Goal: Find contact information: Find contact information

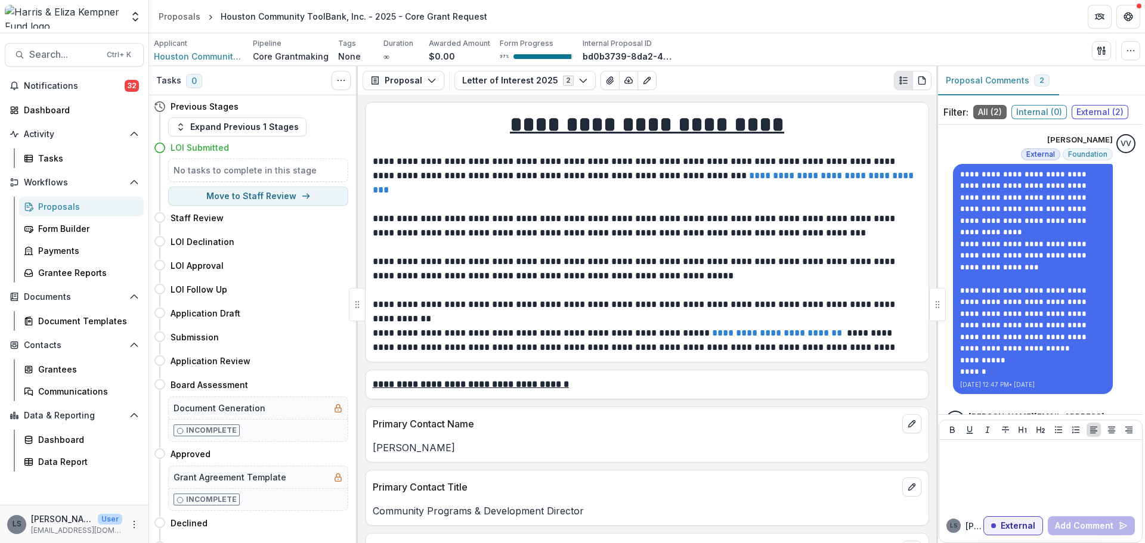
scroll to position [76, 0]
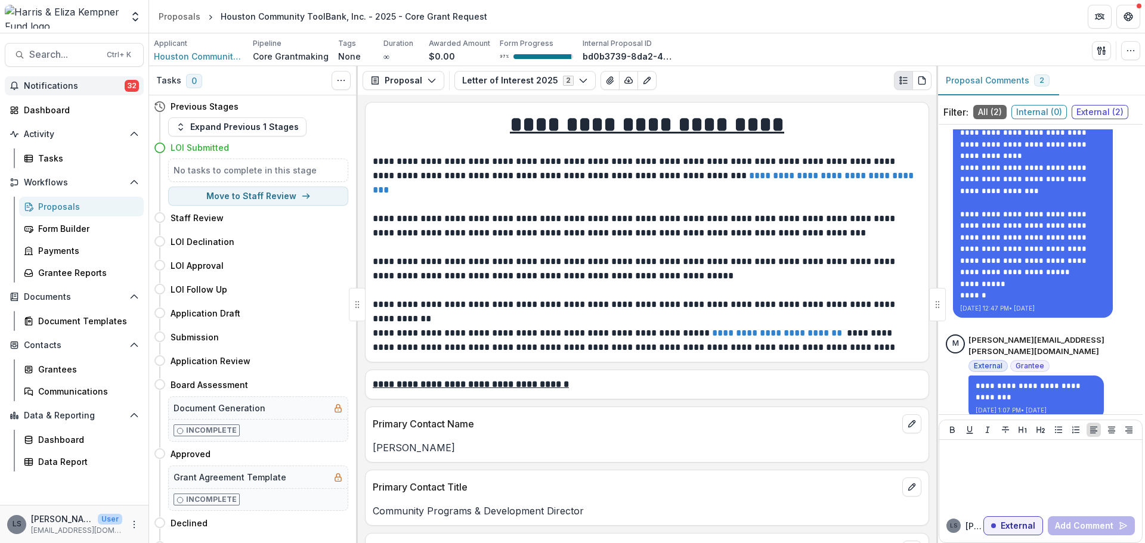
click at [49, 79] on button "Notifications 32" at bounding box center [74, 85] width 139 height 19
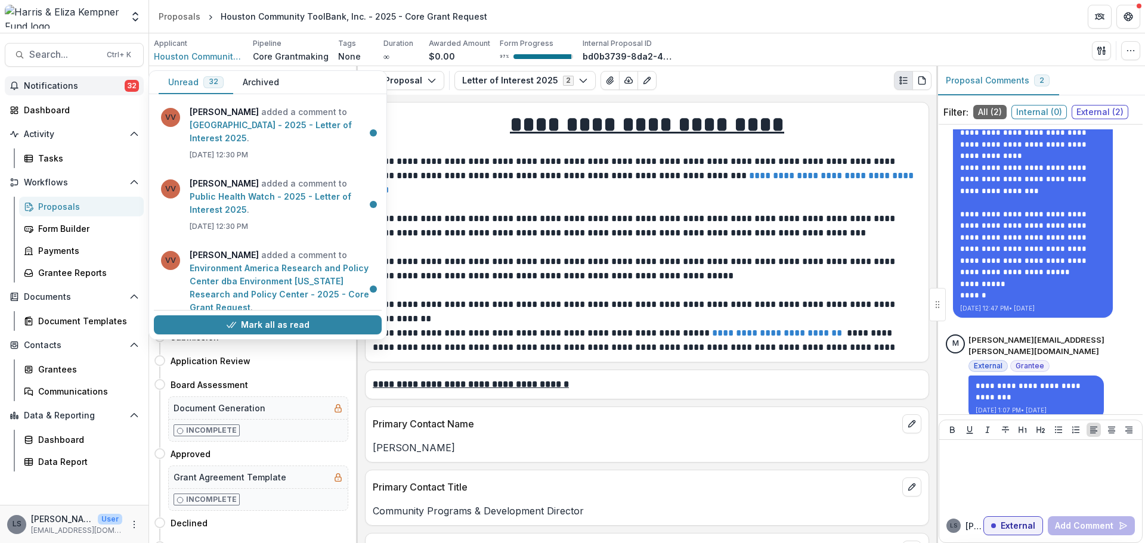
scroll to position [2225, 0]
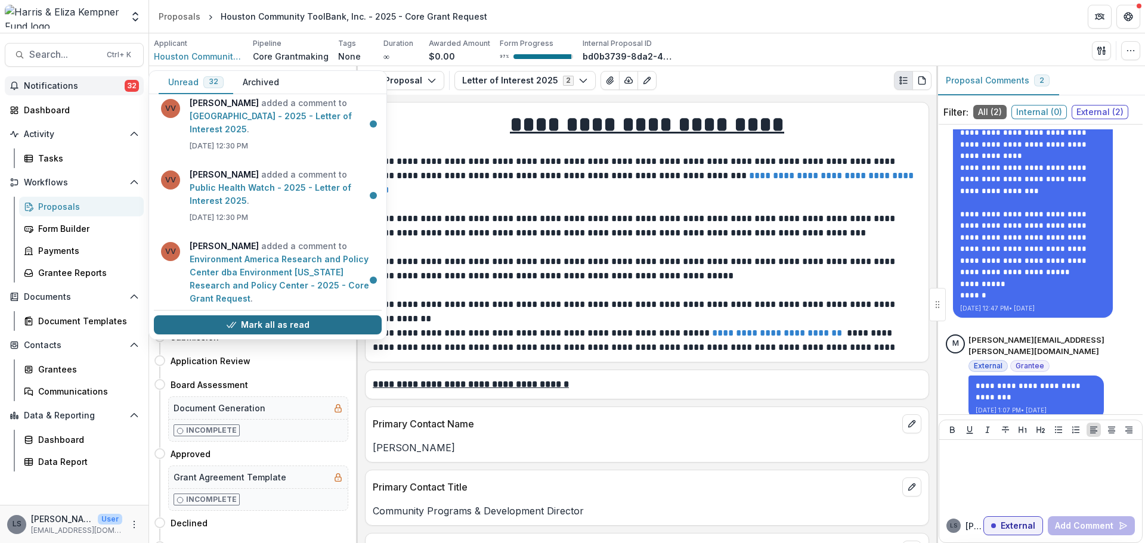
click at [319, 324] on button "Mark all as read" at bounding box center [268, 325] width 228 height 19
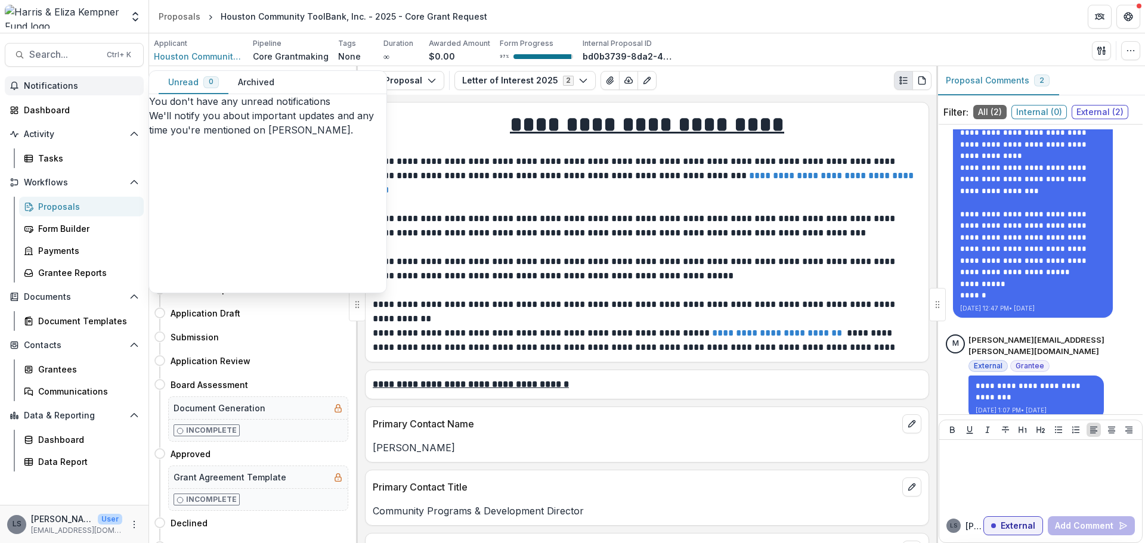
scroll to position [0, 0]
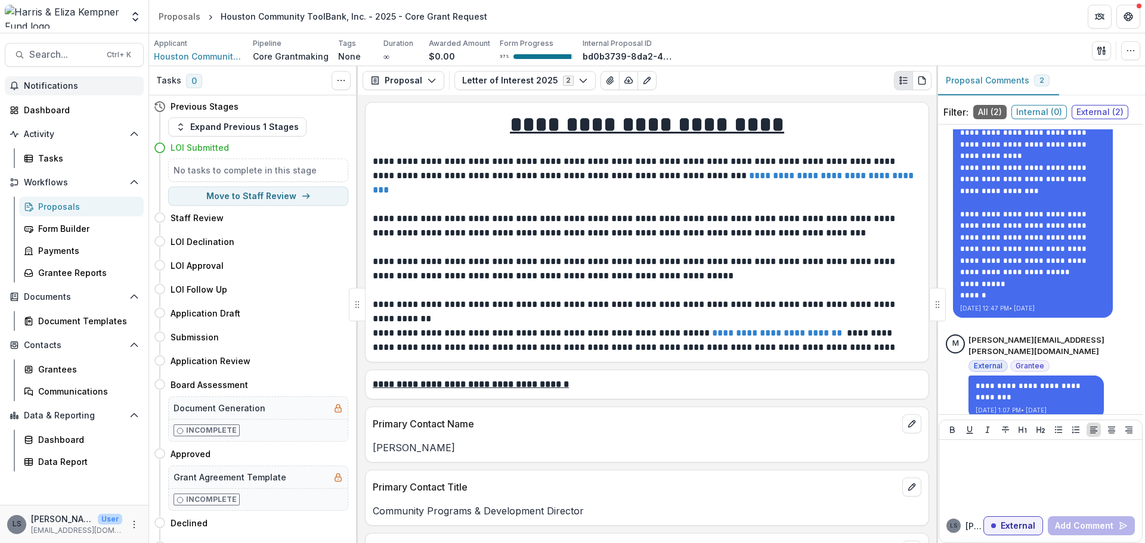
click at [520, 277] on p "**********" at bounding box center [645, 269] width 545 height 29
click at [51, 105] on div "Dashboard" at bounding box center [79, 110] width 110 height 13
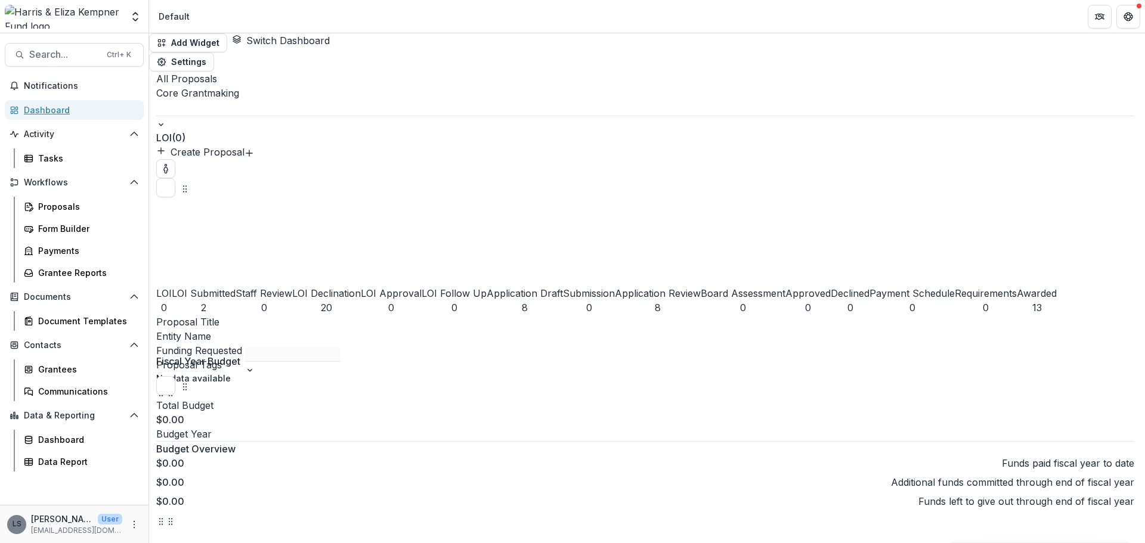
scroll to position [119, 0]
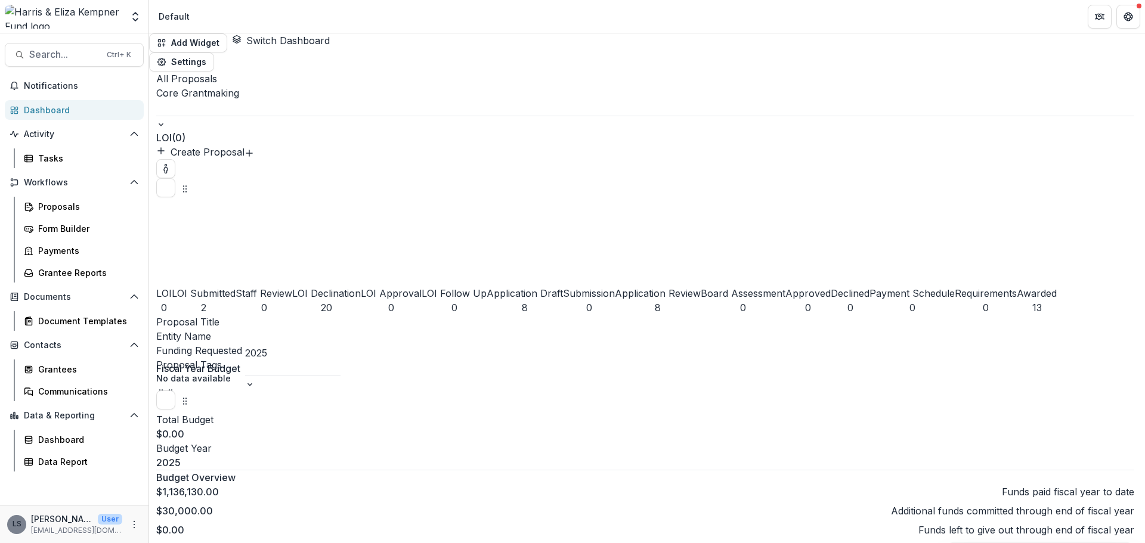
click at [615, 286] on div "Application Review" at bounding box center [658, 293] width 86 height 14
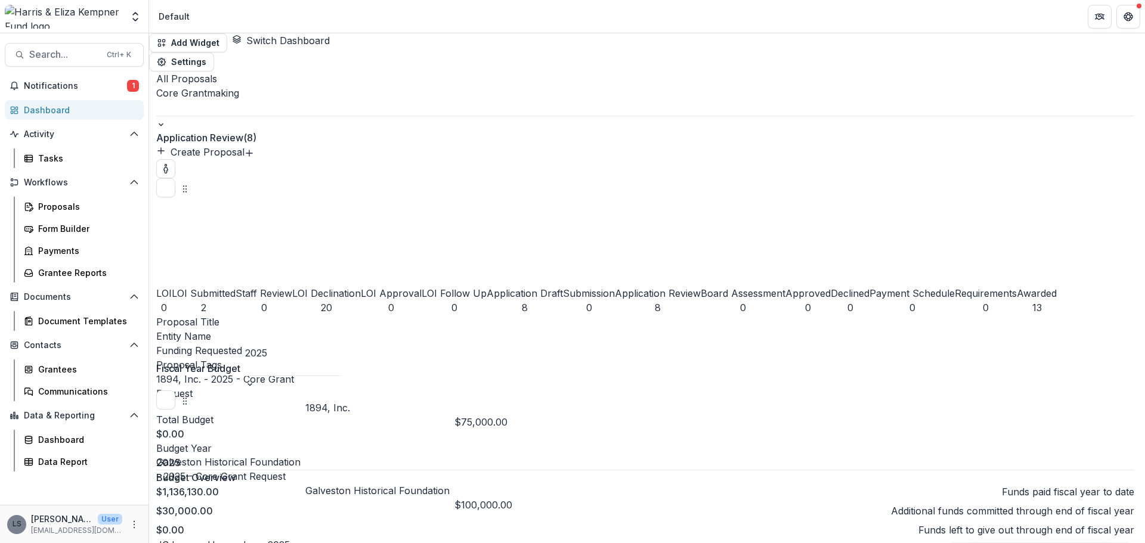
click at [301, 456] on link "Galveston Historical Foundation - 2025 - Core Grant Request" at bounding box center [228, 469] width 144 height 26
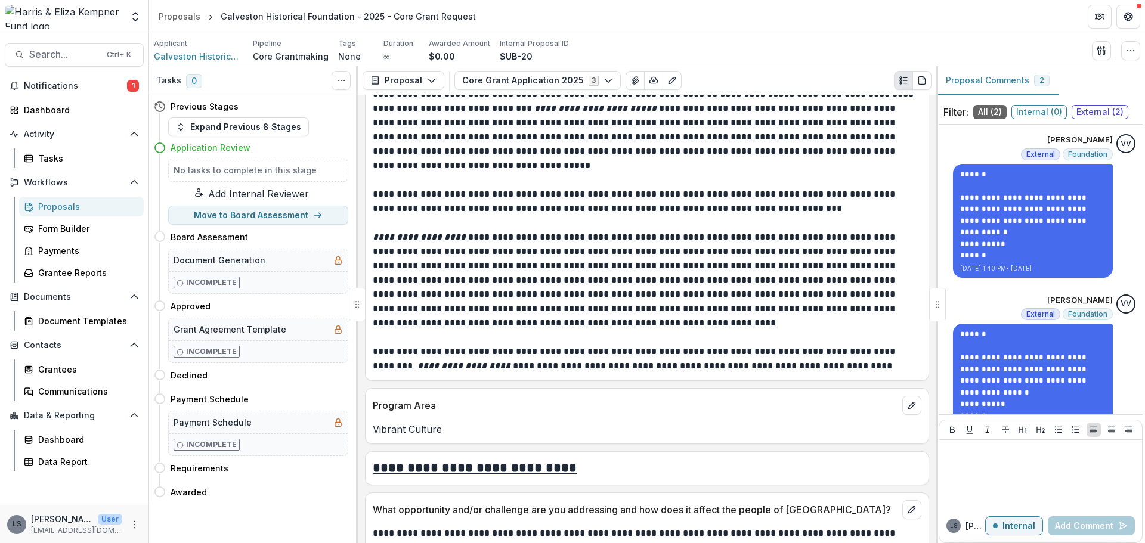
scroll to position [2207, 0]
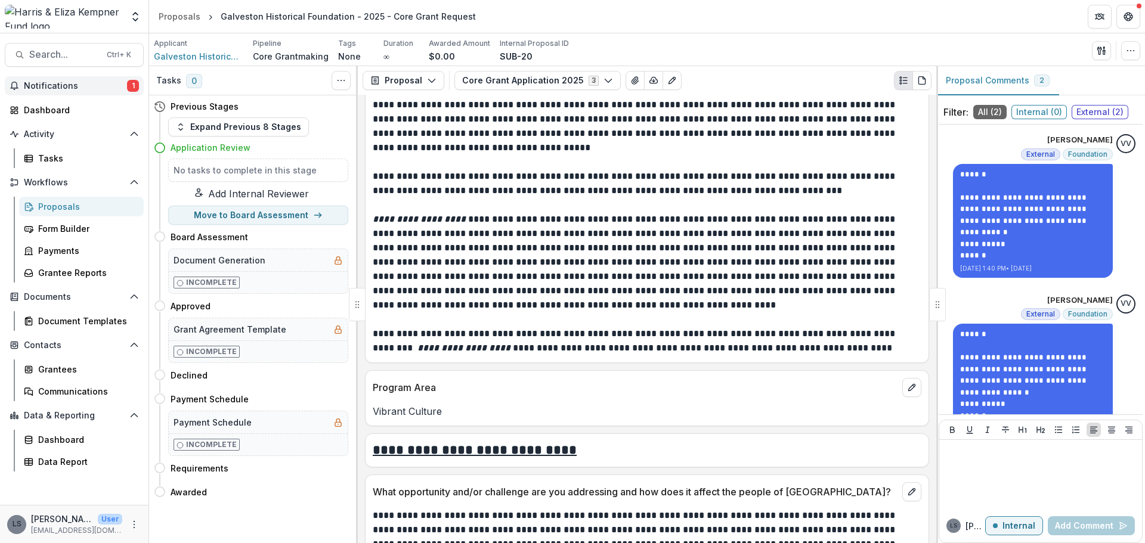
click at [61, 84] on span "Notifications" at bounding box center [75, 86] width 103 height 10
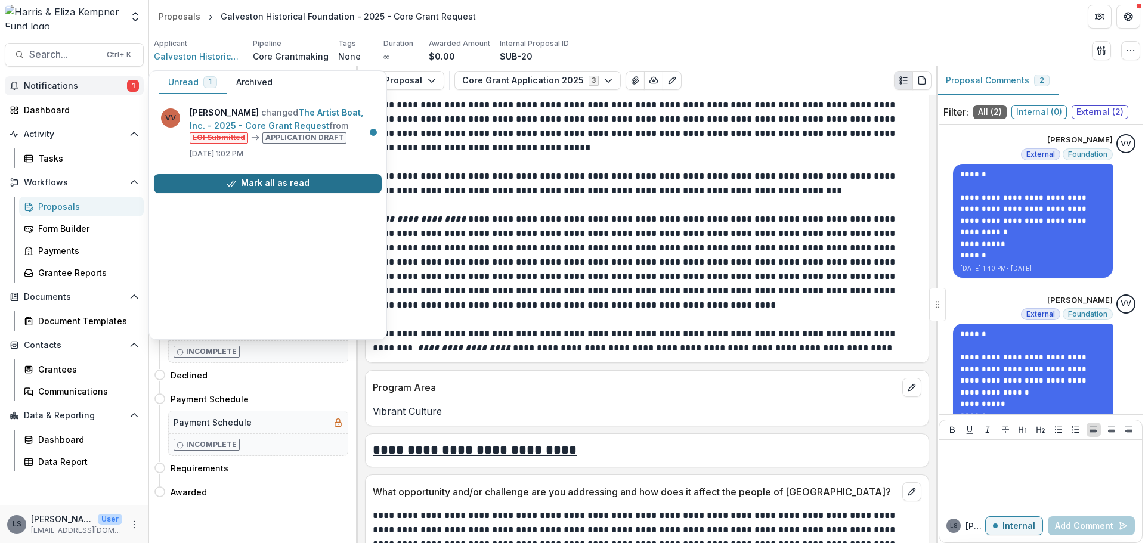
click at [230, 179] on icon "button" at bounding box center [232, 184] width 10 height 10
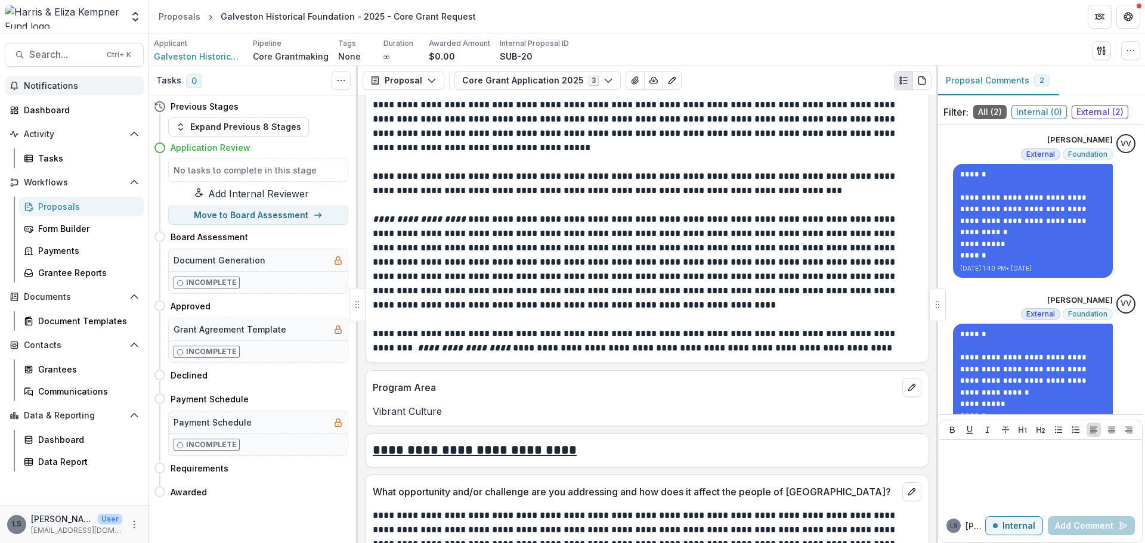
click at [629, 310] on p "**********" at bounding box center [645, 262] width 545 height 100
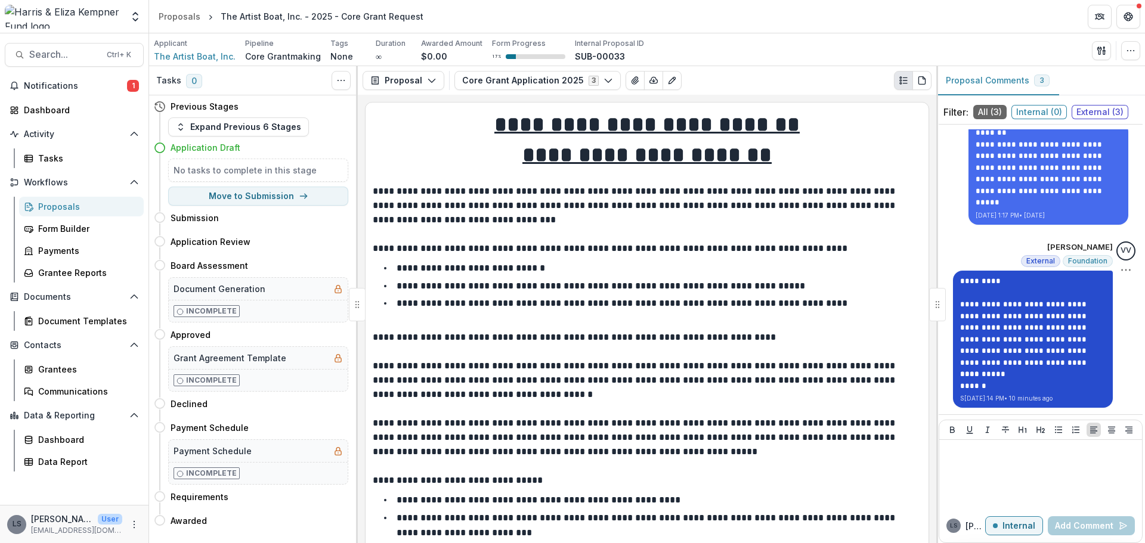
scroll to position [34, 0]
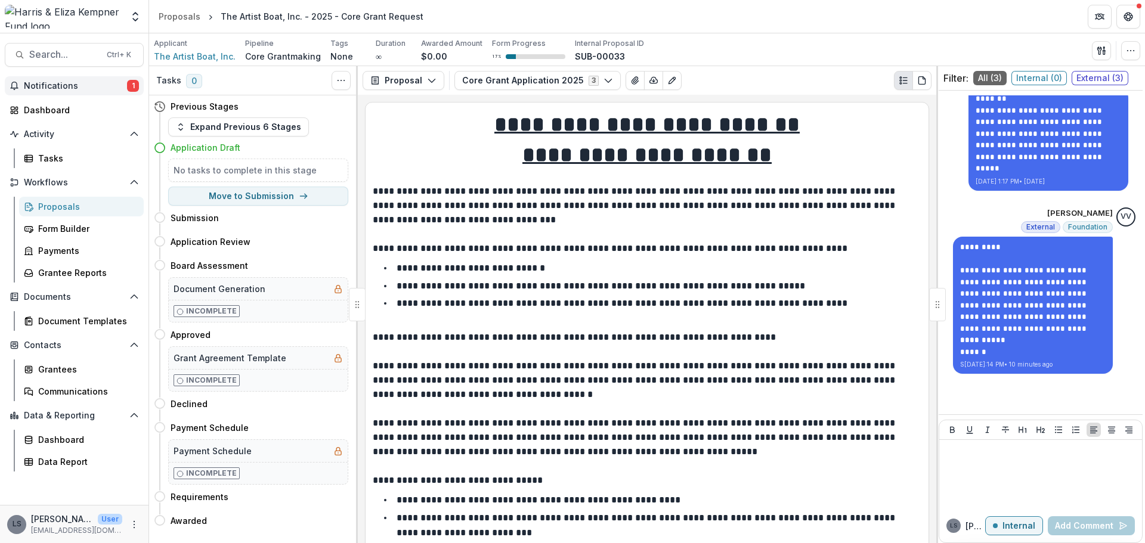
click at [84, 86] on span "Notifications" at bounding box center [75, 86] width 103 height 10
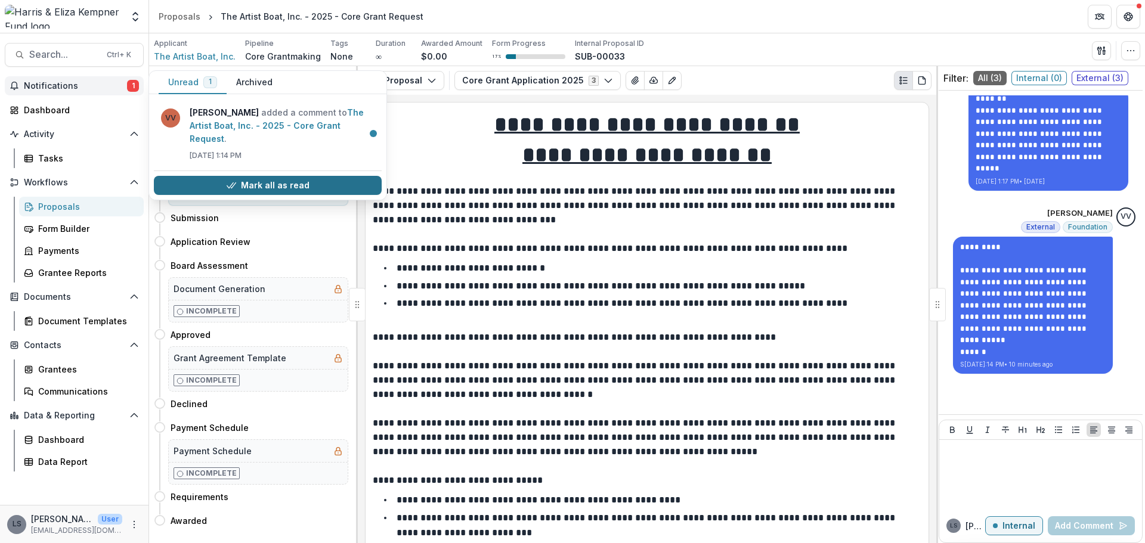
click at [298, 176] on button "Mark all as read" at bounding box center [268, 185] width 228 height 19
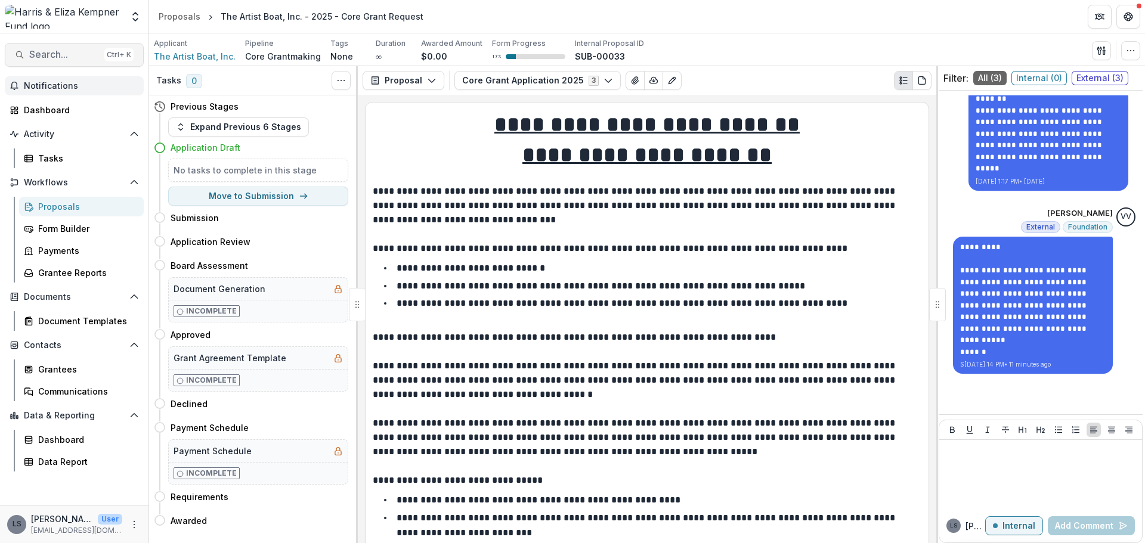
click at [72, 52] on span "Search..." at bounding box center [64, 54] width 70 height 11
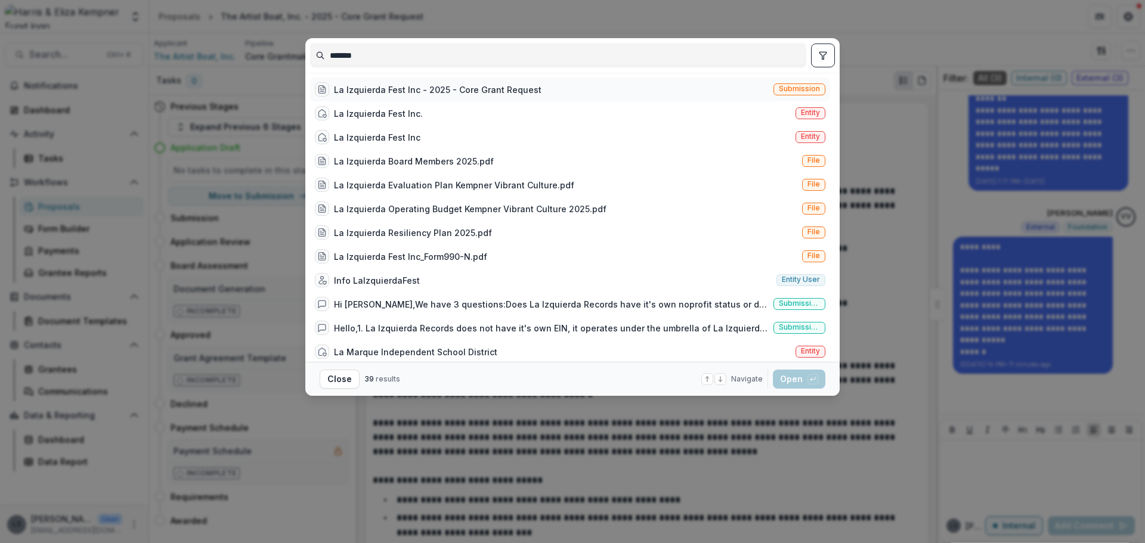
type input "*******"
click at [443, 86] on div "La Izquierda Fest Inc - 2025 - Core Grant Request" at bounding box center [438, 90] width 208 height 13
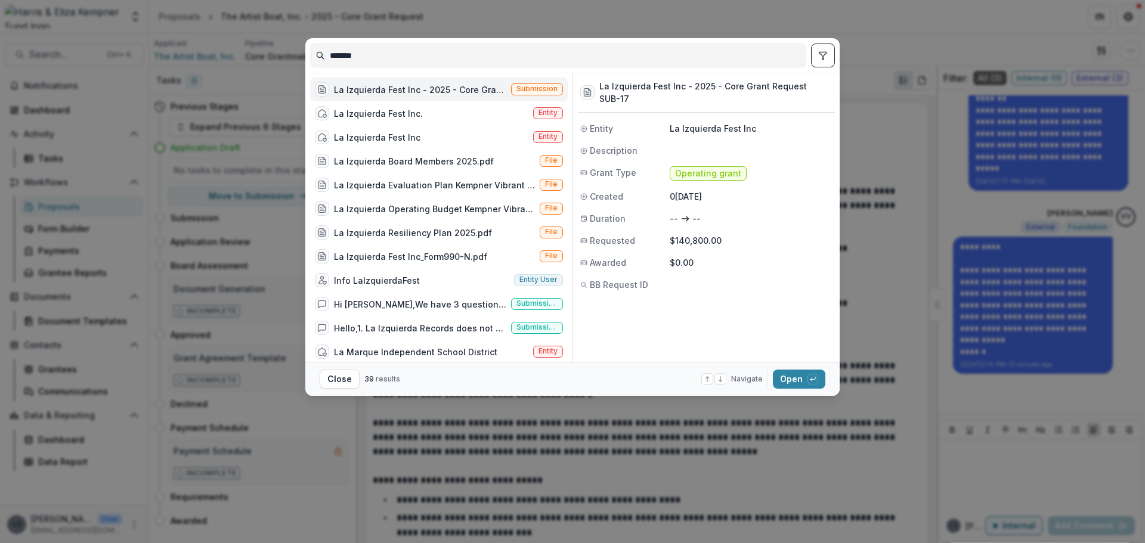
click at [443, 86] on div "La Izquierda Fest Inc - 2025 - Core Grant Request" at bounding box center [420, 90] width 172 height 13
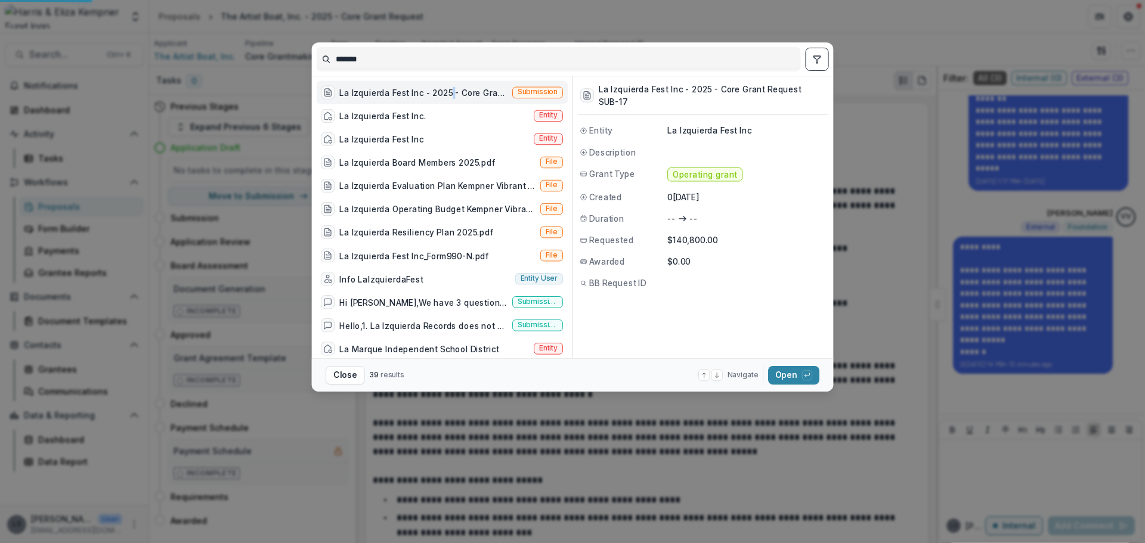
click at [443, 86] on div "La Izquierda Fest Inc - 2025 - Core Grant Request Submission" at bounding box center [442, 92] width 252 height 23
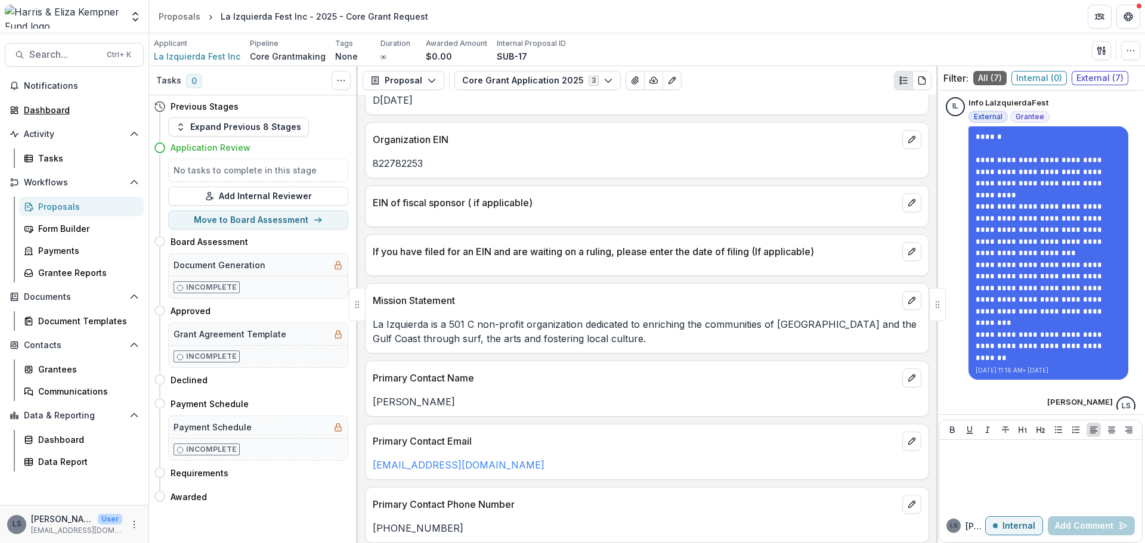
scroll to position [835, 0]
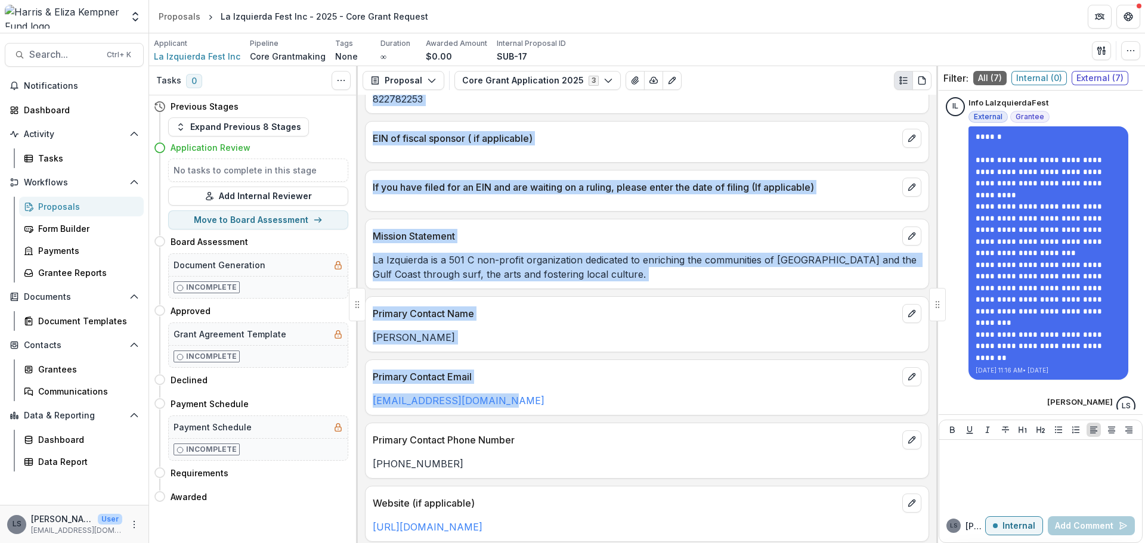
drag, startPoint x: 504, startPoint y: 398, endPoint x: 357, endPoint y: 401, distance: 147.3
click at [357, 401] on div "**********" at bounding box center [647, 304] width 996 height 477
click at [564, 398] on p "[EMAIL_ADDRESS][DOMAIN_NAME]" at bounding box center [647, 401] width 549 height 14
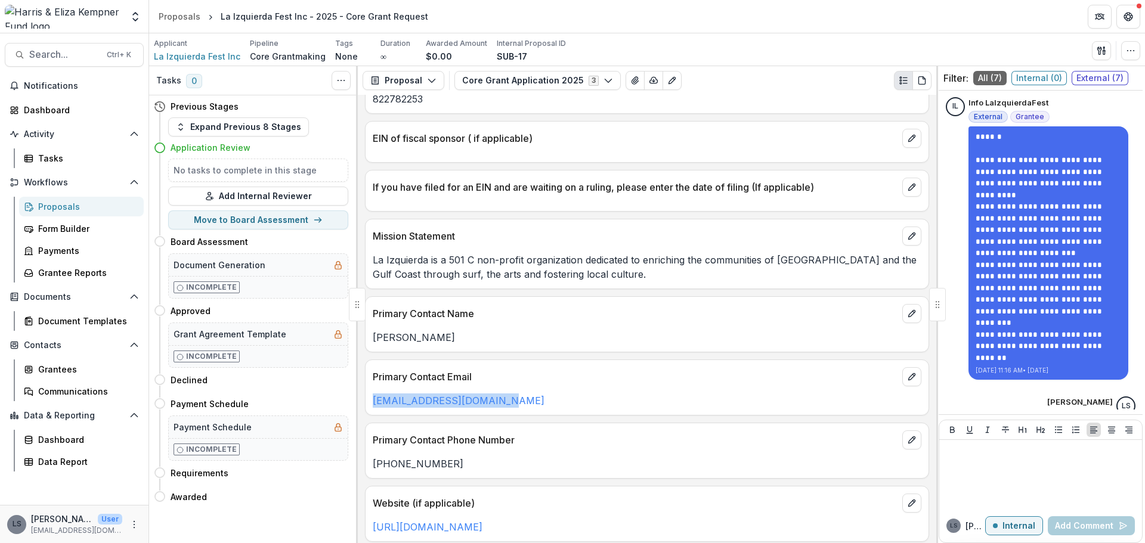
drag, startPoint x: 489, startPoint y: 401, endPoint x: 372, endPoint y: 395, distance: 117.0
click at [367, 398] on div "[EMAIL_ADDRESS][DOMAIN_NAME]" at bounding box center [647, 401] width 563 height 14
copy link "[EMAIL_ADDRESS][DOMAIN_NAME]"
